Goal: Information Seeking & Learning: Learn about a topic

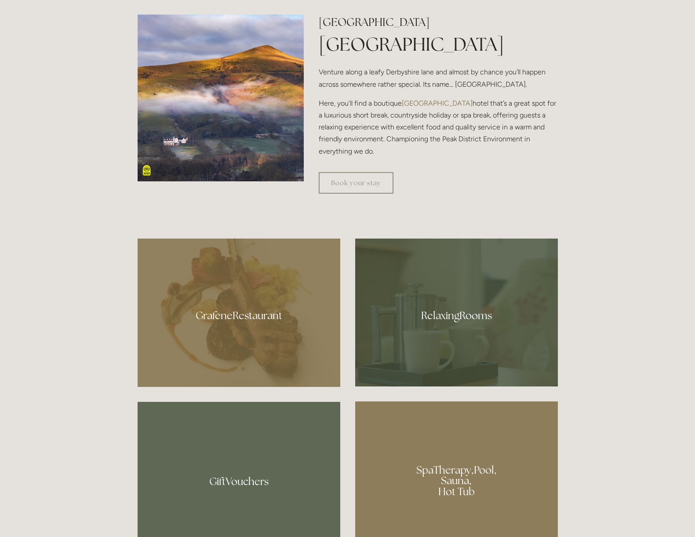
scroll to position [616, 0]
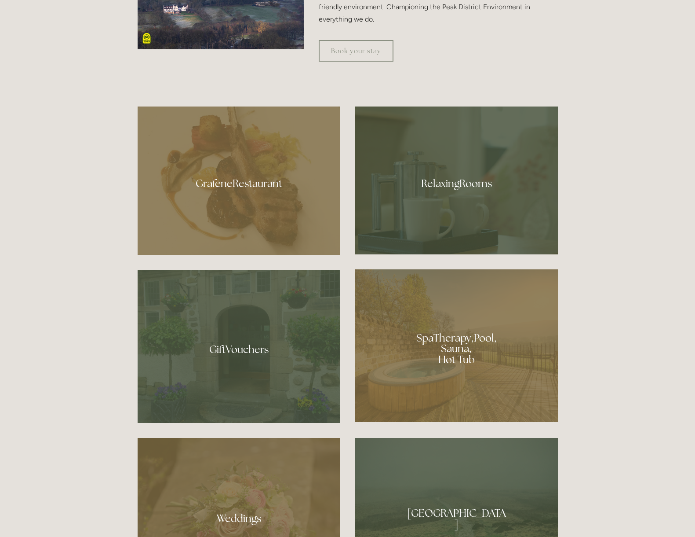
click at [493, 340] on div at bounding box center [456, 345] width 203 height 153
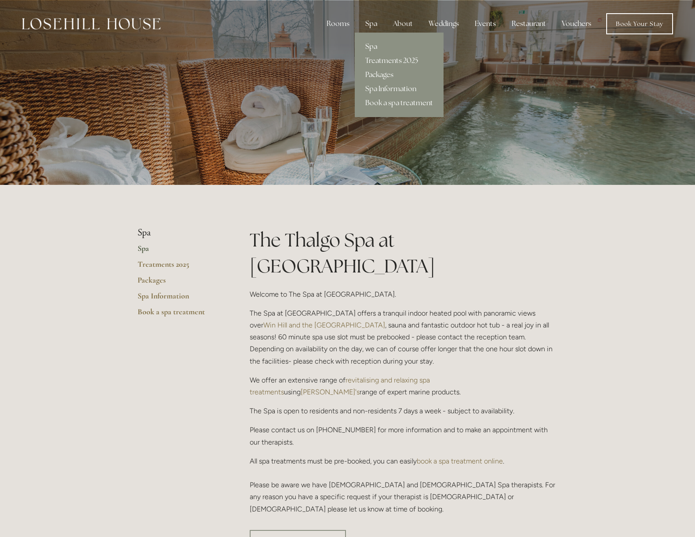
click at [373, 43] on link "Spa" at bounding box center [399, 47] width 89 height 14
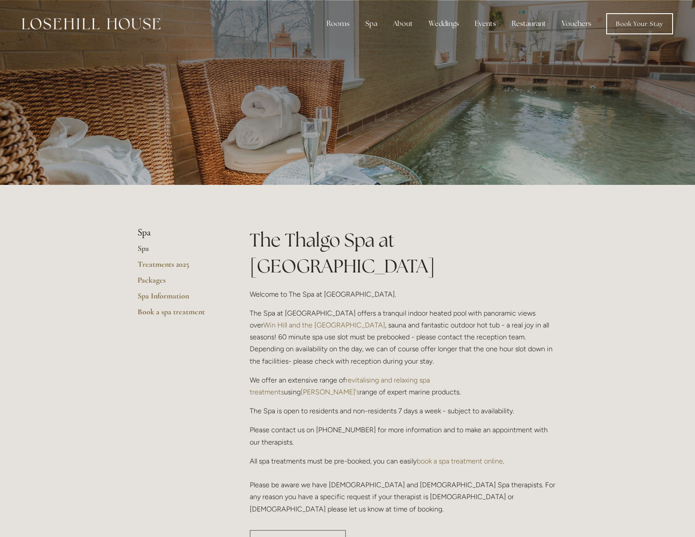
click at [143, 249] on link "Spa" at bounding box center [180, 251] width 84 height 16
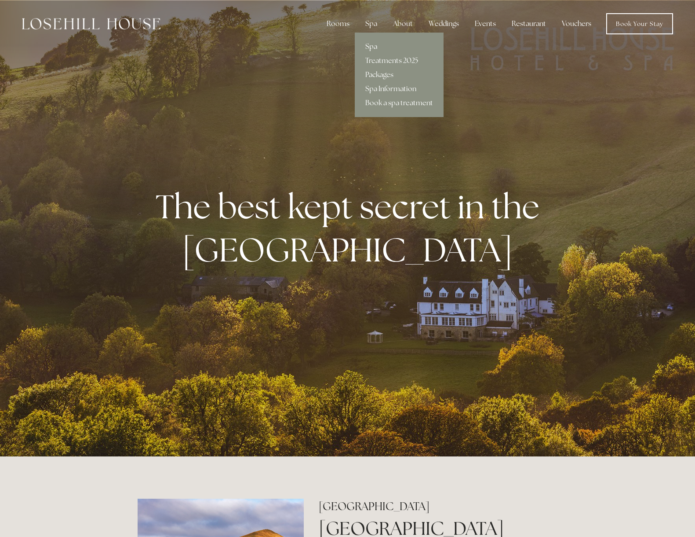
click at [376, 47] on link "Spa" at bounding box center [399, 47] width 89 height 14
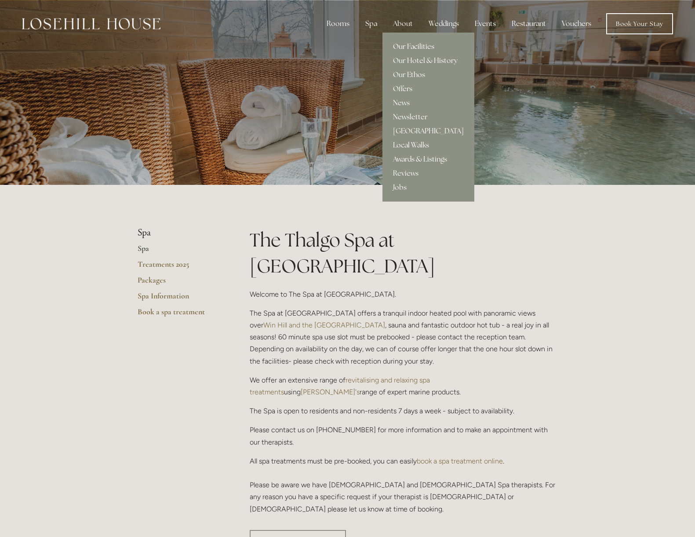
click at [417, 46] on link "Our Facilities" at bounding box center [429, 47] width 92 height 14
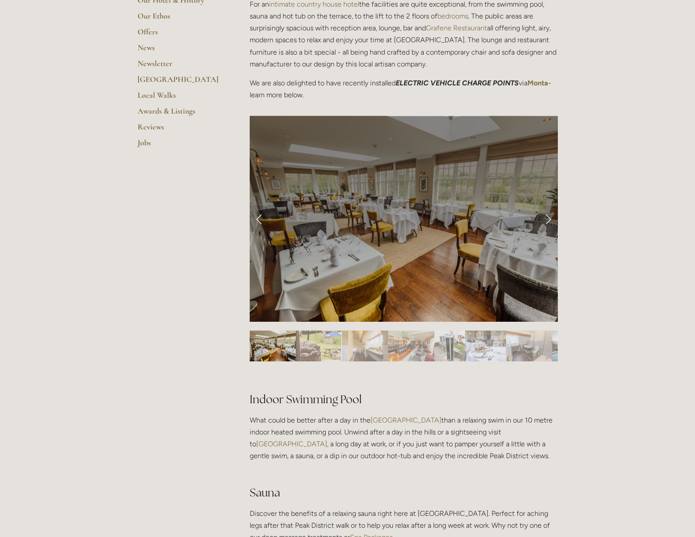
scroll to position [484, 0]
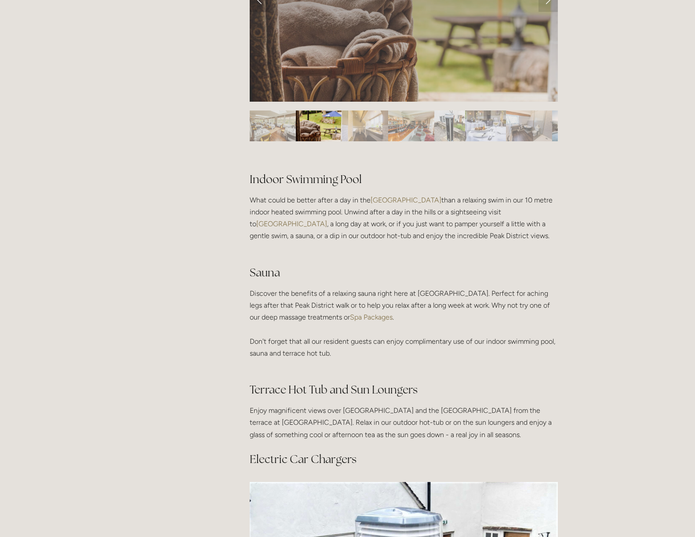
click at [316, 124] on img "Slide 2" at bounding box center [319, 125] width 46 height 31
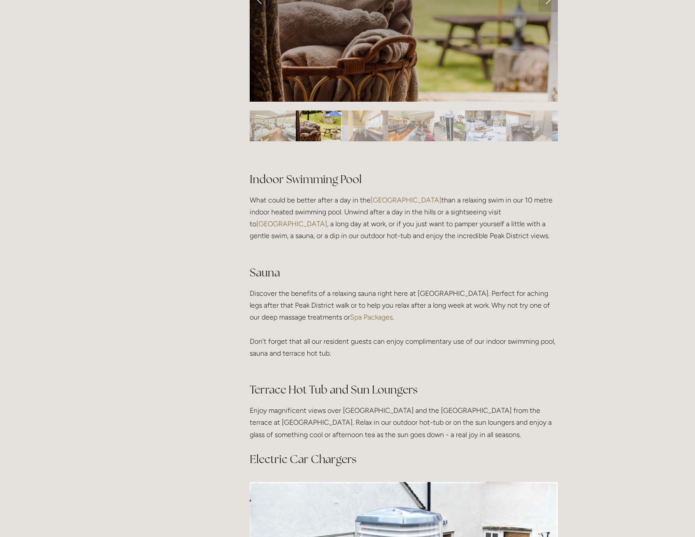
scroll to position [308, 0]
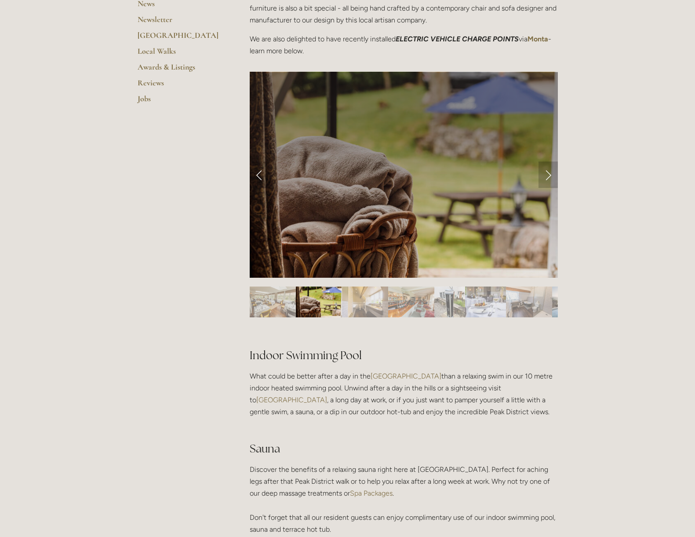
click at [548, 173] on link "Next Slide" at bounding box center [548, 174] width 19 height 26
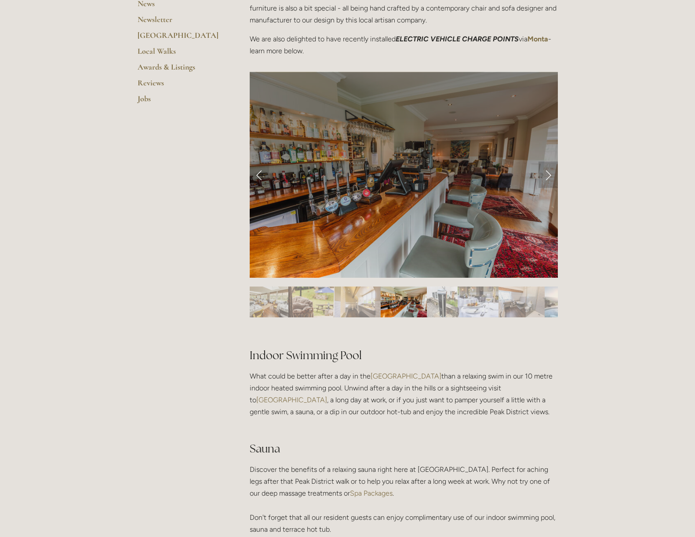
click at [548, 173] on link "Next Slide" at bounding box center [548, 174] width 19 height 26
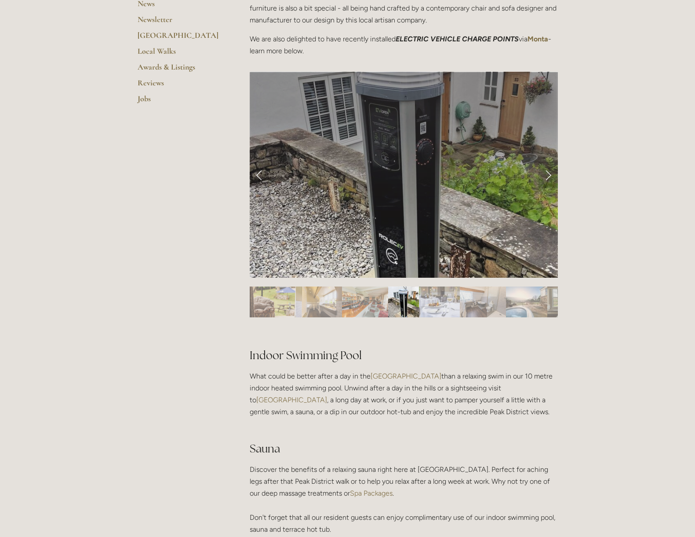
click at [548, 173] on link "Next Slide" at bounding box center [548, 174] width 19 height 26
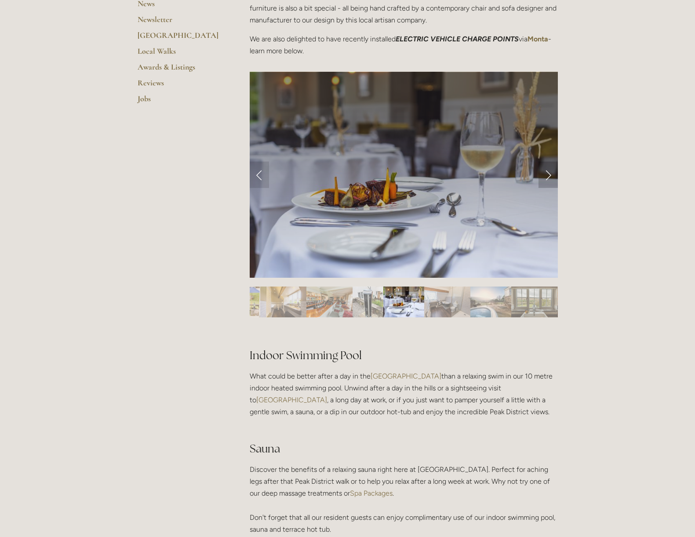
click at [548, 173] on link "Next Slide" at bounding box center [548, 174] width 19 height 26
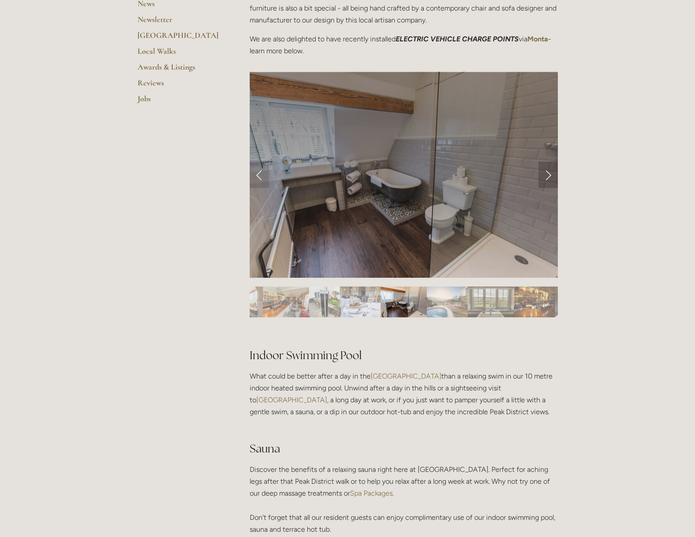
click at [548, 173] on link "Next Slide" at bounding box center [548, 174] width 19 height 26
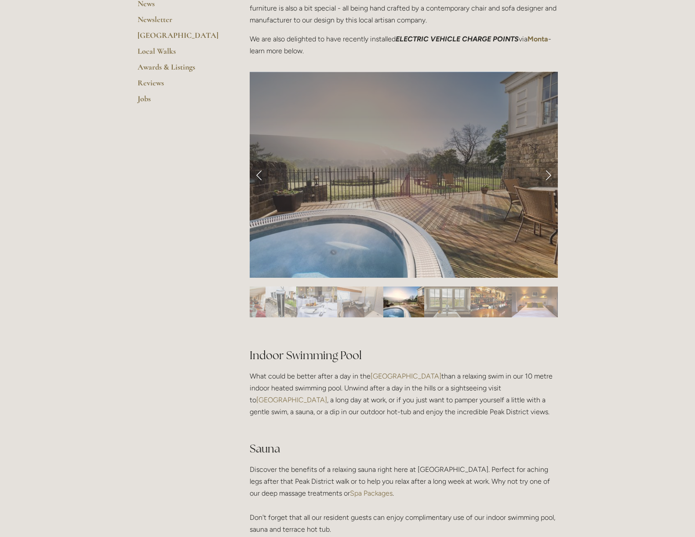
click at [548, 173] on link "Next Slide" at bounding box center [548, 174] width 19 height 26
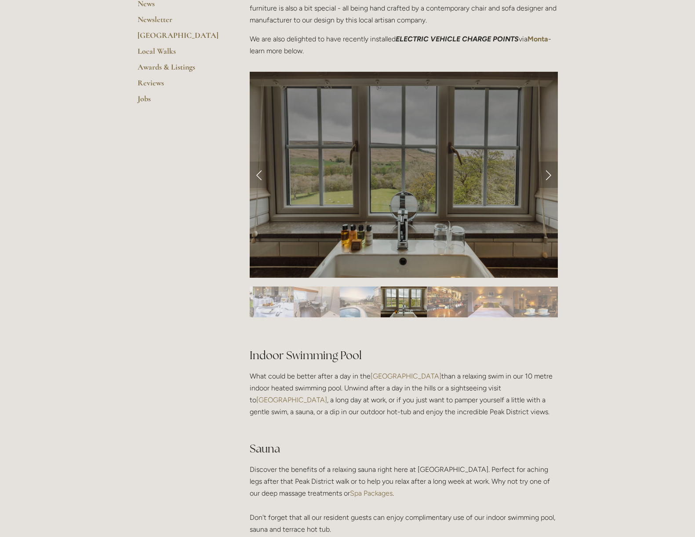
click at [548, 173] on link "Next Slide" at bounding box center [548, 174] width 19 height 26
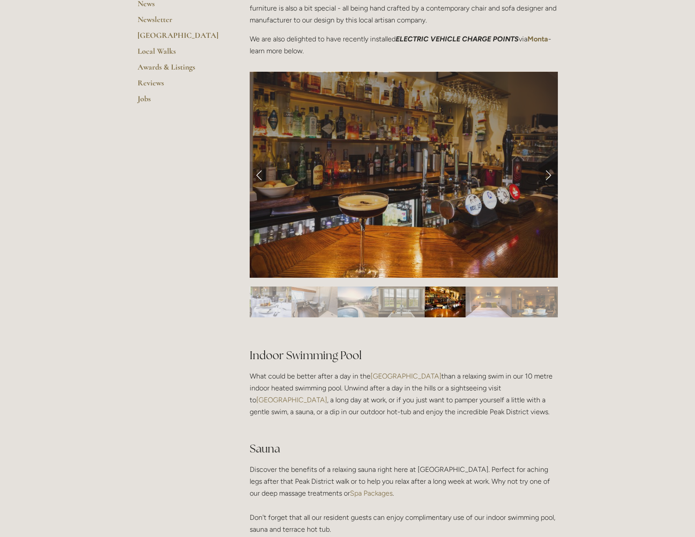
click at [548, 173] on link "Next Slide" at bounding box center [548, 174] width 19 height 26
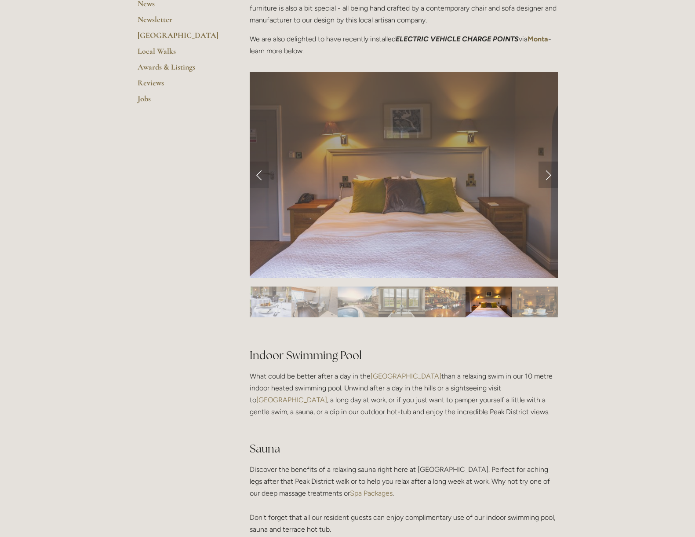
click at [548, 173] on link "Next Slide" at bounding box center [548, 174] width 19 height 26
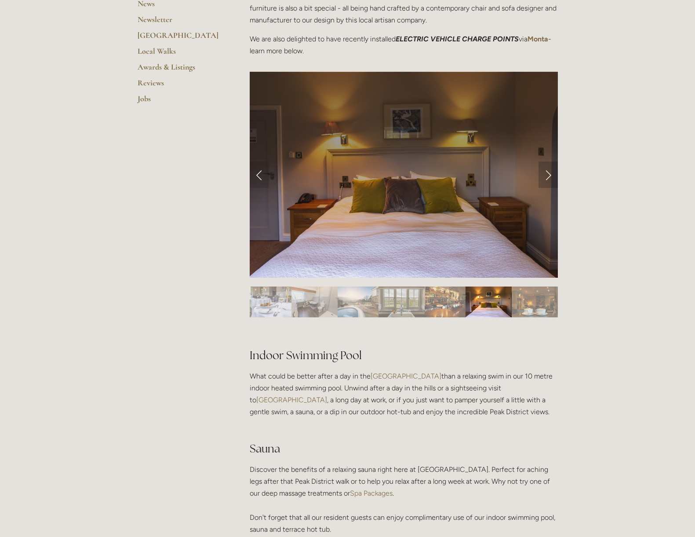
click at [548, 173] on link "Next Slide" at bounding box center [548, 174] width 19 height 26
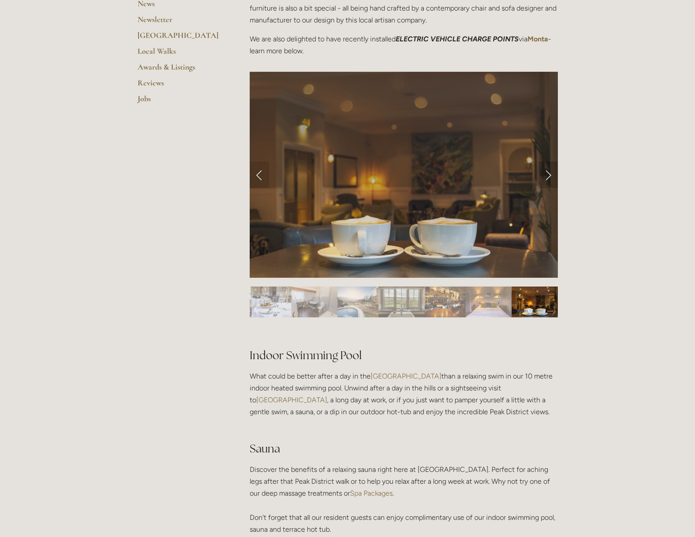
click at [548, 173] on link "Next Slide" at bounding box center [548, 174] width 19 height 26
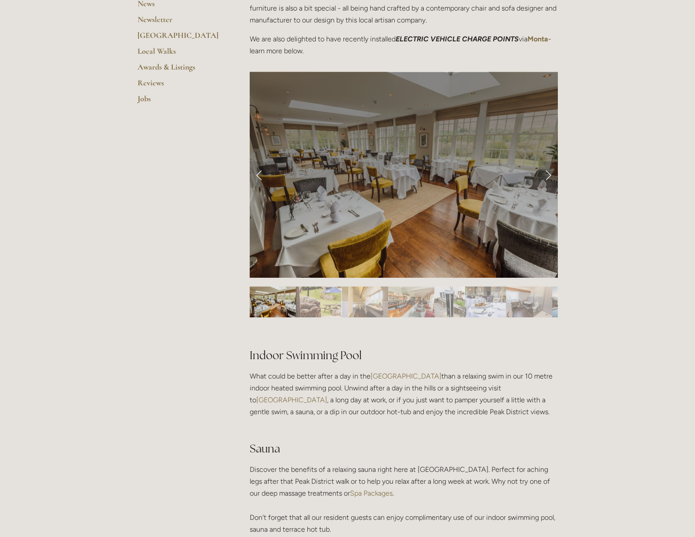
click at [548, 173] on link "Next Slide" at bounding box center [548, 174] width 19 height 26
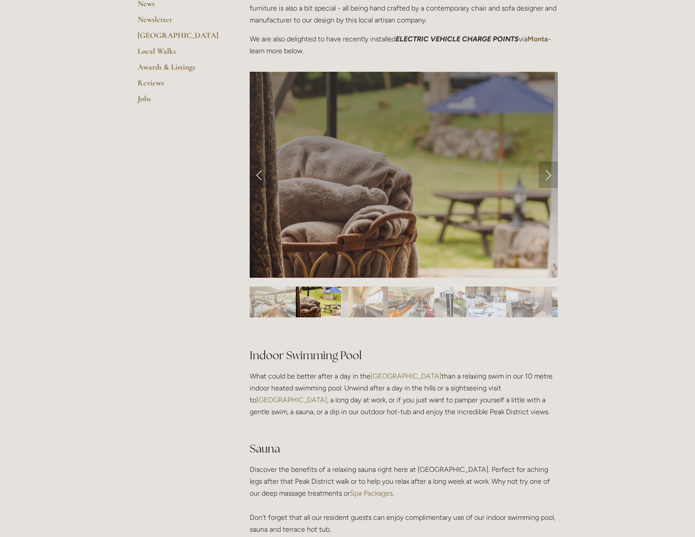
click at [548, 173] on link "Next Slide" at bounding box center [548, 174] width 19 height 26
